Goal: Task Accomplishment & Management: Use online tool/utility

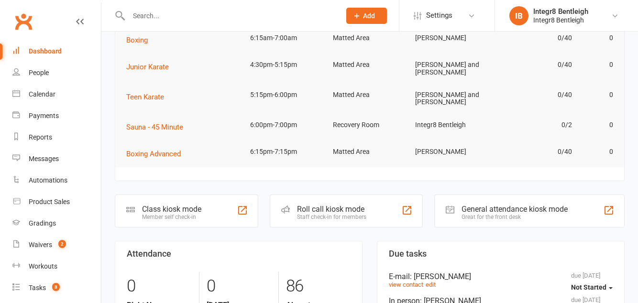
click at [216, 208] on div "Class kiosk mode Member self check-in" at bounding box center [187, 211] width 144 height 33
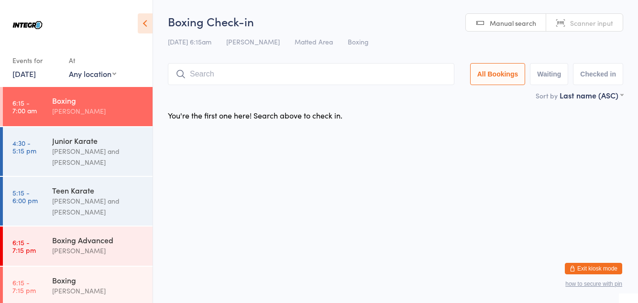
click at [345, 83] on input "search" at bounding box center [311, 74] width 287 height 22
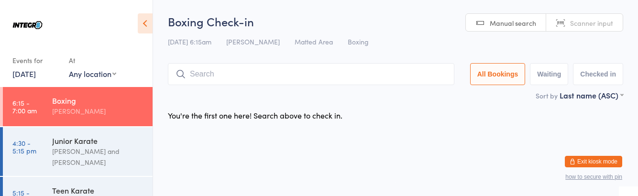
type input "B"
type input "Giot"
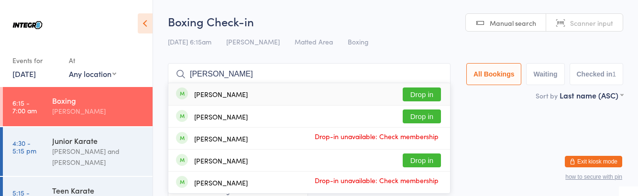
type input "[PERSON_NAME]"
click at [434, 163] on button "Drop in" at bounding box center [422, 161] width 38 height 14
type input "[PERSON_NAME]"
click at [430, 92] on button "Drop in" at bounding box center [422, 95] width 38 height 14
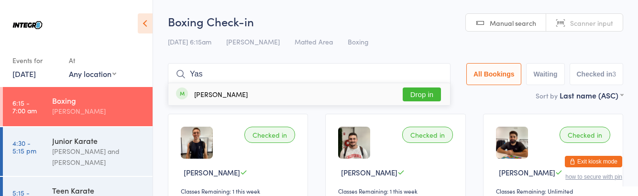
type input "Yas"
click at [419, 93] on button "Drop in" at bounding box center [422, 95] width 38 height 14
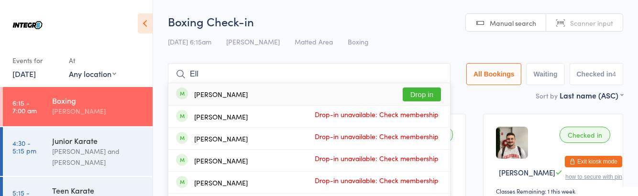
type input "Ell"
click at [425, 98] on button "Drop in" at bounding box center [422, 95] width 38 height 14
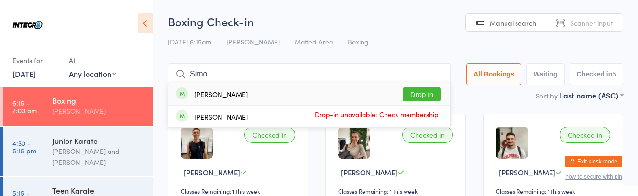
type input "Simo"
click at [423, 90] on button "Drop in" at bounding box center [422, 95] width 38 height 14
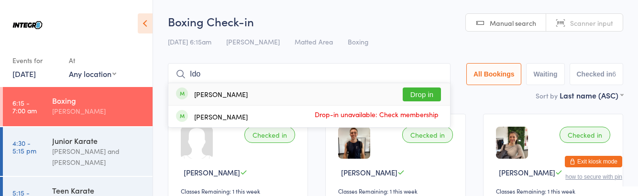
type input "Ido"
click at [422, 94] on button "Drop in" at bounding box center [422, 95] width 38 height 14
